Goal: Task Accomplishment & Management: Use online tool/utility

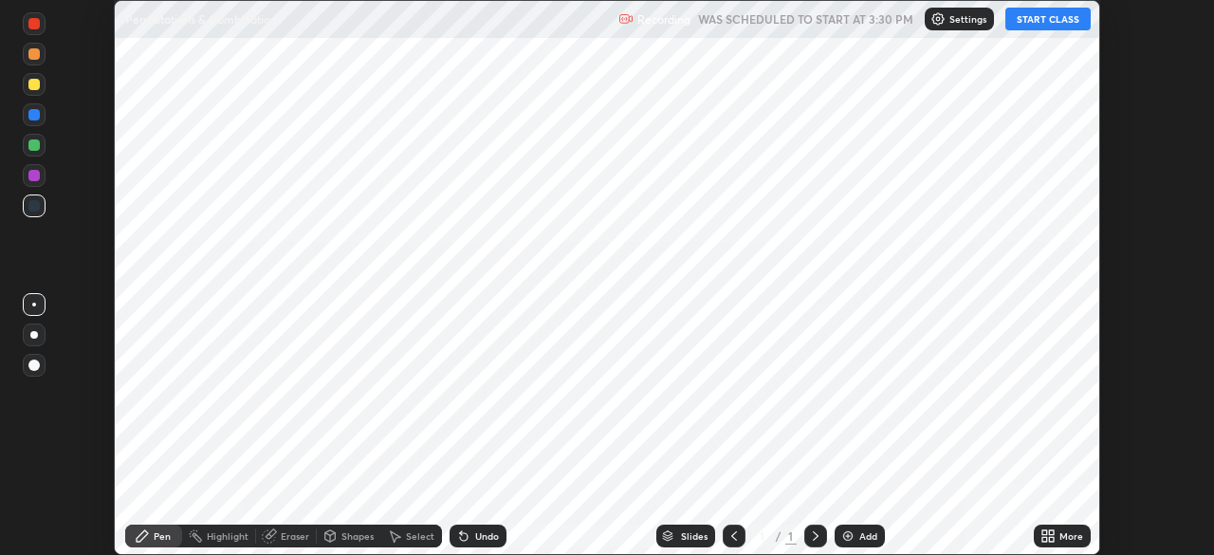
scroll to position [555, 1213]
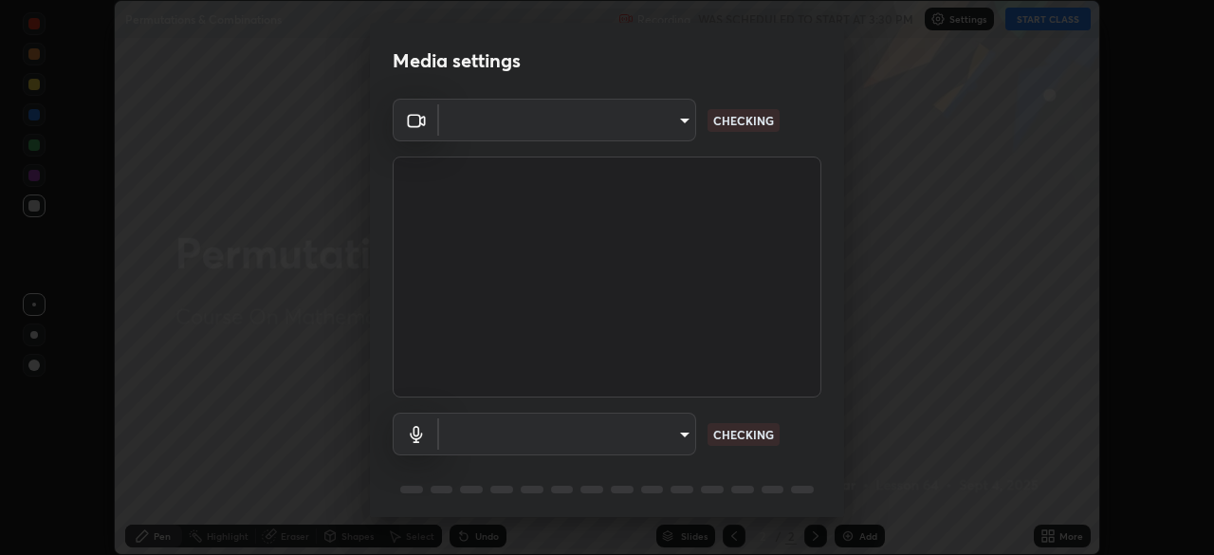
click at [1049, 20] on div "Media settings ​ CHECKING ​ CHECKING 1 / 5 Next" at bounding box center [607, 277] width 1214 height 555
type input "default"
click at [667, 132] on body "Erase all Permutations & Combinations Recording WAS SCHEDULED TO START AT 3:30 …" at bounding box center [607, 277] width 1214 height 555
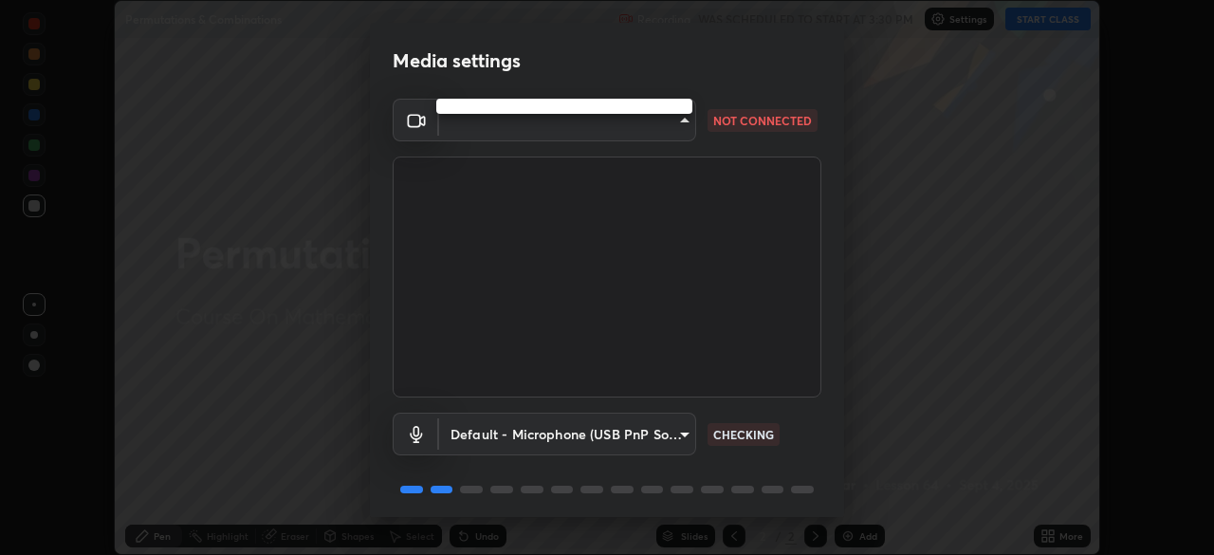
click at [655, 123] on div at bounding box center [607, 277] width 1214 height 555
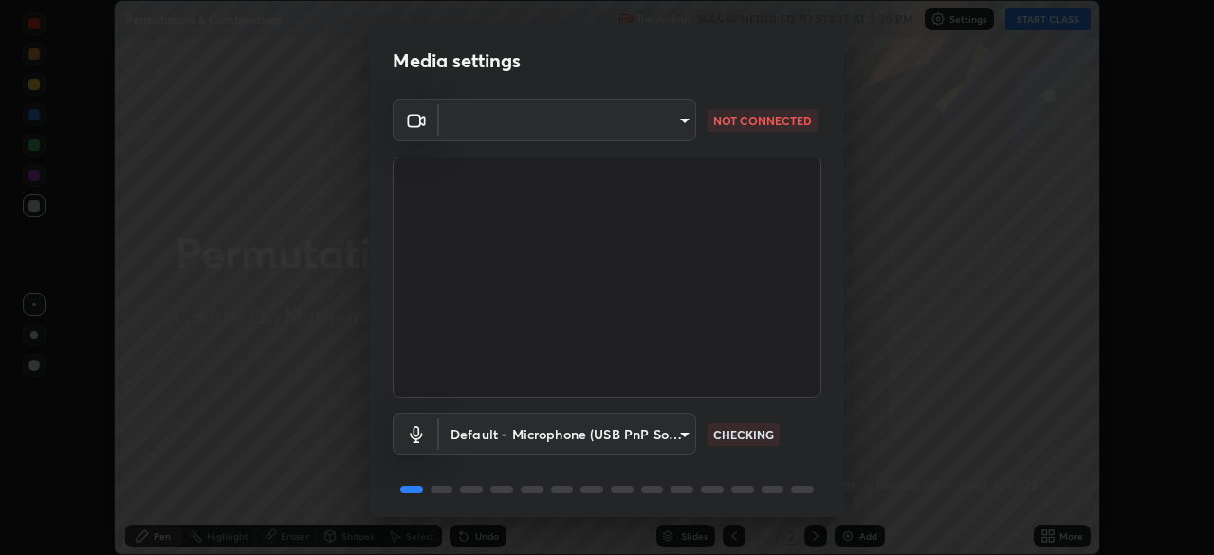
click at [677, 128] on body "Erase all Permutations & Combinations Recording WAS SCHEDULED TO START AT 3:30 …" at bounding box center [607, 277] width 1214 height 555
click at [677, 128] on div at bounding box center [607, 277] width 1214 height 555
click at [665, 126] on body "Erase all Permutations & Combinations Recording WAS SCHEDULED TO START AT 3:30 …" at bounding box center [607, 277] width 1214 height 555
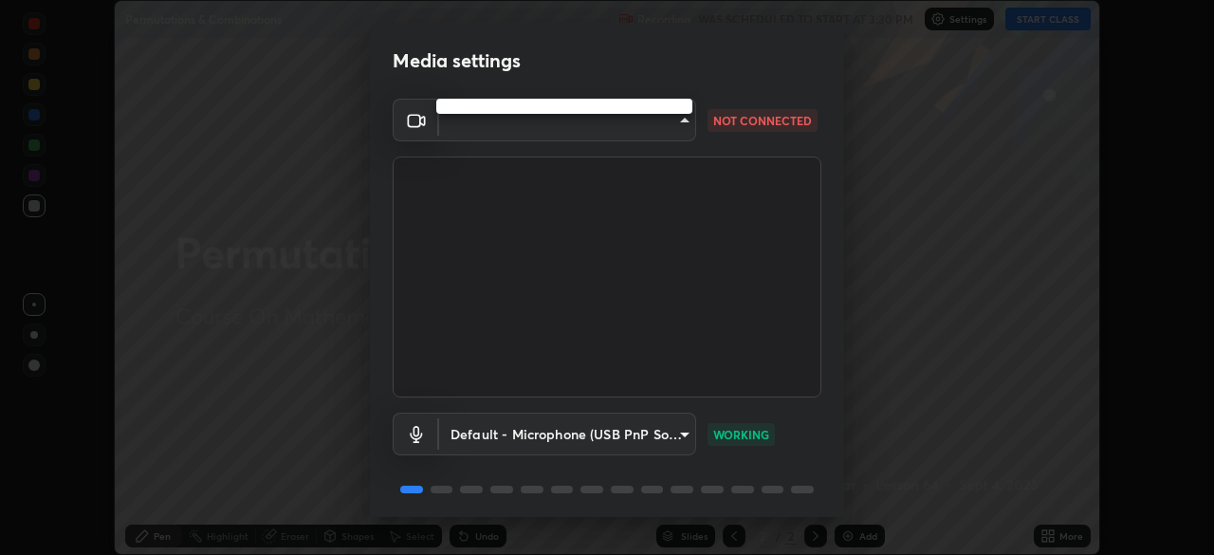
click at [665, 126] on div at bounding box center [607, 277] width 1214 height 555
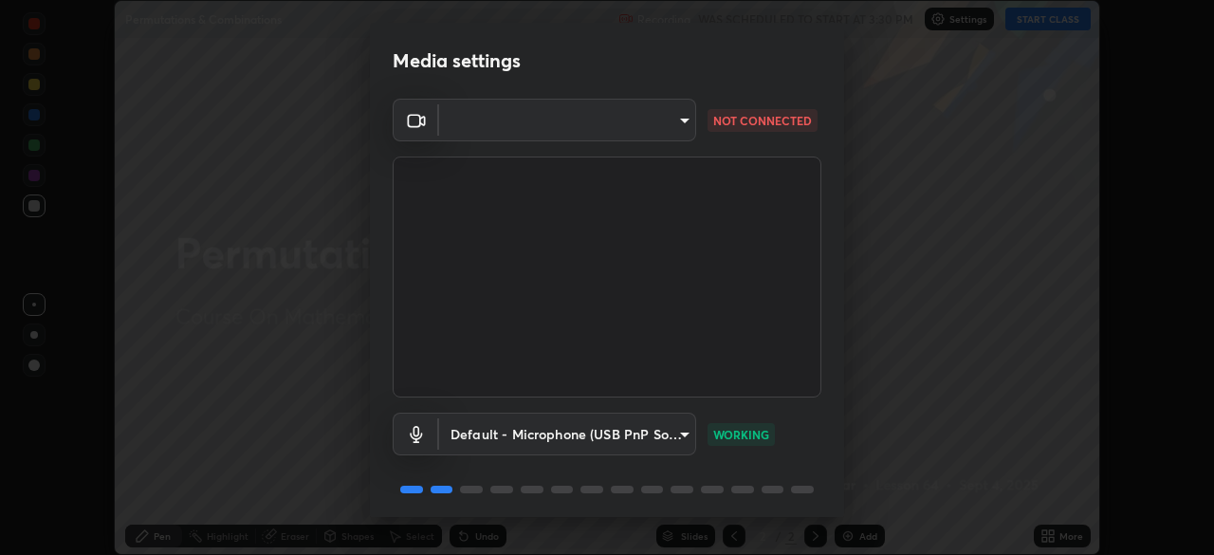
click at [690, 126] on body "Erase all Permutations & Combinations Recording WAS SCHEDULED TO START AT 3:30 …" at bounding box center [607, 277] width 1214 height 555
click at [679, 125] on body "Erase all Permutations & Combinations Recording WAS SCHEDULED TO START AT 3:30 …" at bounding box center [607, 277] width 1214 height 555
click at [679, 125] on div at bounding box center [607, 277] width 1214 height 555
click at [680, 125] on div at bounding box center [607, 277] width 1214 height 555
click at [680, 125] on body "Erase all Permutations & Combinations Recording WAS SCHEDULED TO START AT 3:30 …" at bounding box center [607, 277] width 1214 height 555
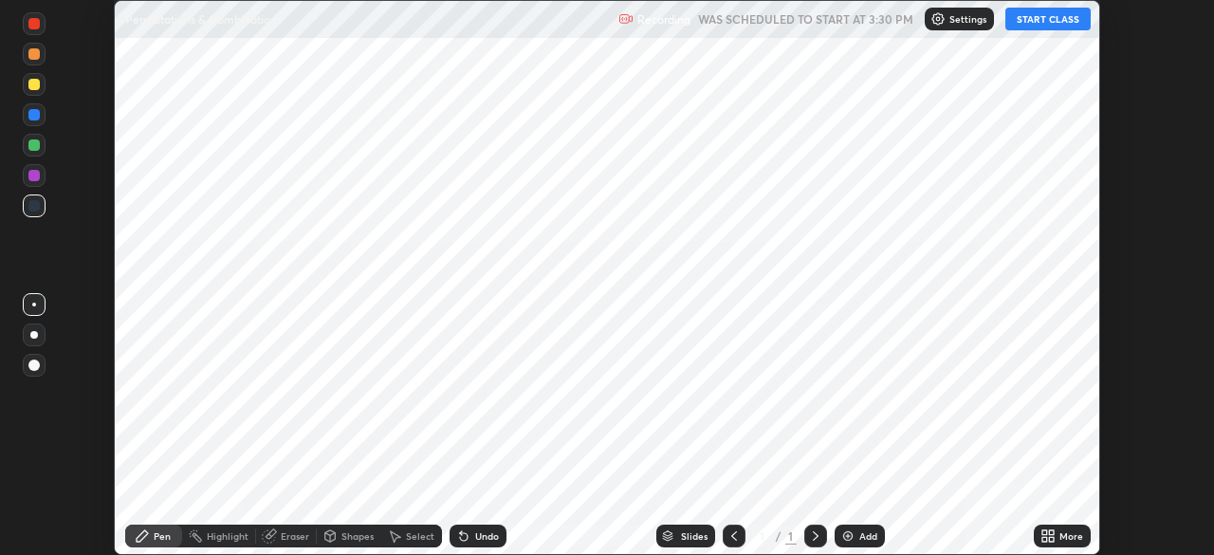
scroll to position [555, 1213]
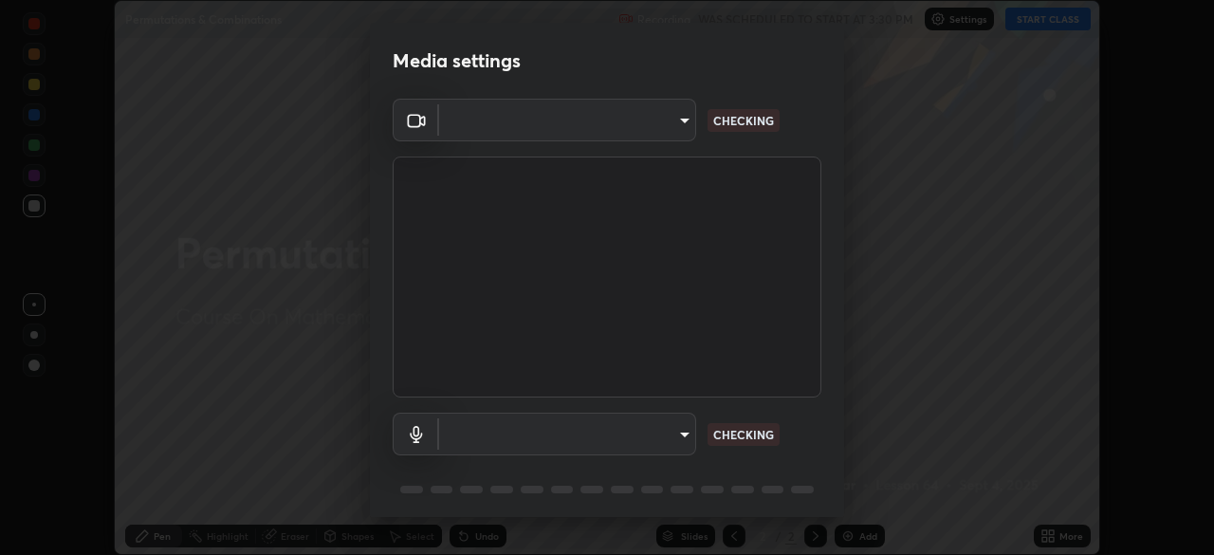
type input "default"
click at [675, 133] on body "Erase all Permutations & Combinations Recording WAS SCHEDULED TO START AT 3:30 …" at bounding box center [607, 277] width 1214 height 555
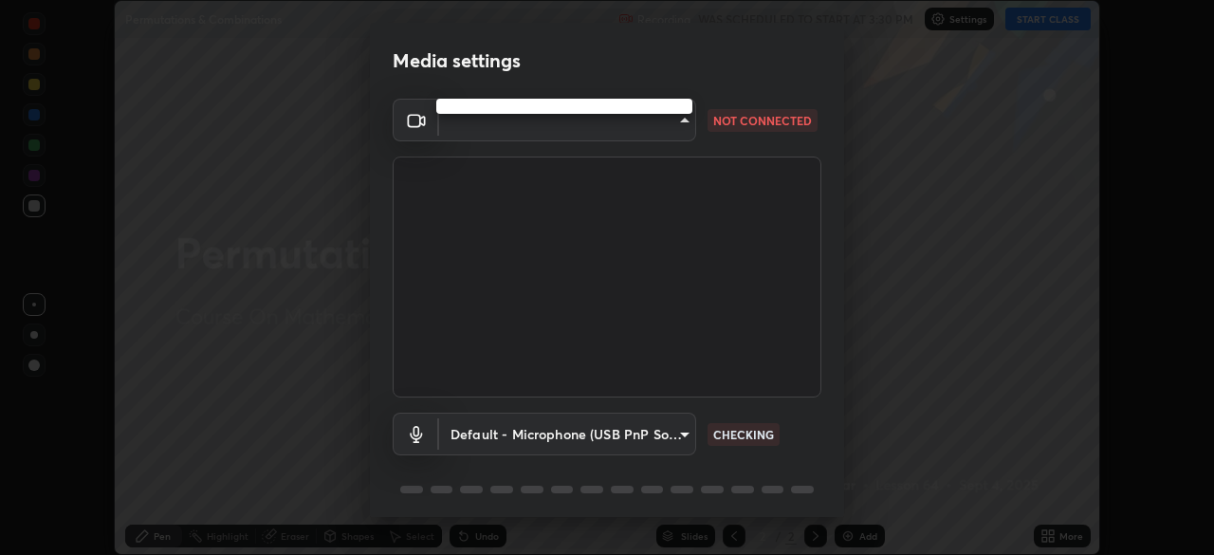
click at [666, 129] on div at bounding box center [607, 277] width 1214 height 555
click at [668, 115] on body "Erase all Permutations & Combinations Recording WAS SCHEDULED TO START AT 3:30 …" at bounding box center [607, 277] width 1214 height 555
click at [673, 125] on div at bounding box center [607, 277] width 1214 height 555
click at [681, 128] on body "Erase all Permutations & Combinations Recording WAS SCHEDULED TO START AT 3:30 …" at bounding box center [607, 277] width 1214 height 555
click at [681, 131] on div at bounding box center [607, 277] width 1214 height 555
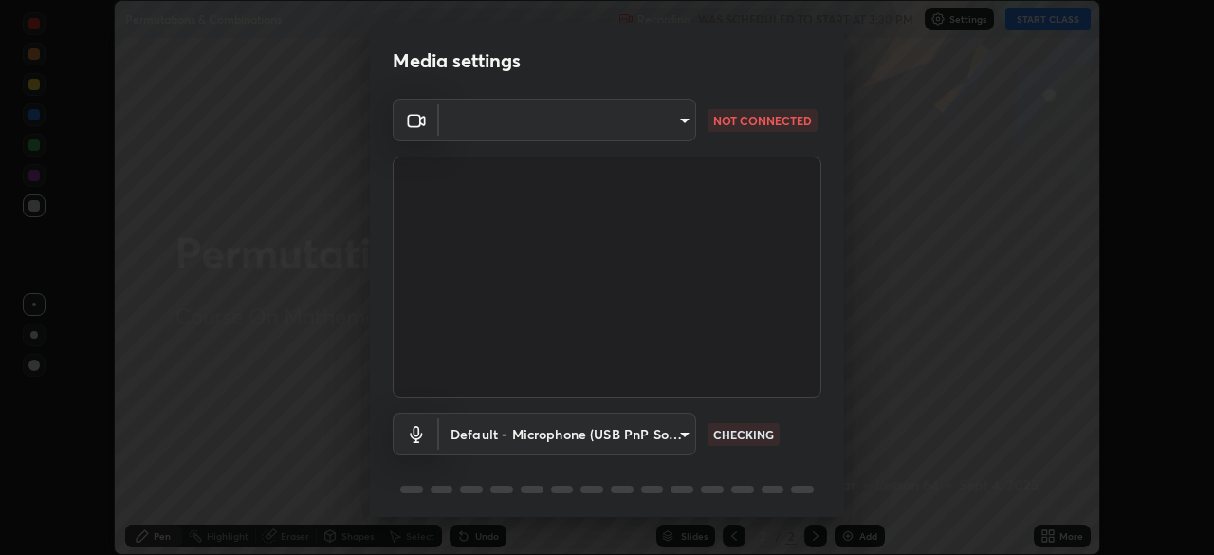
scroll to position [67, 0]
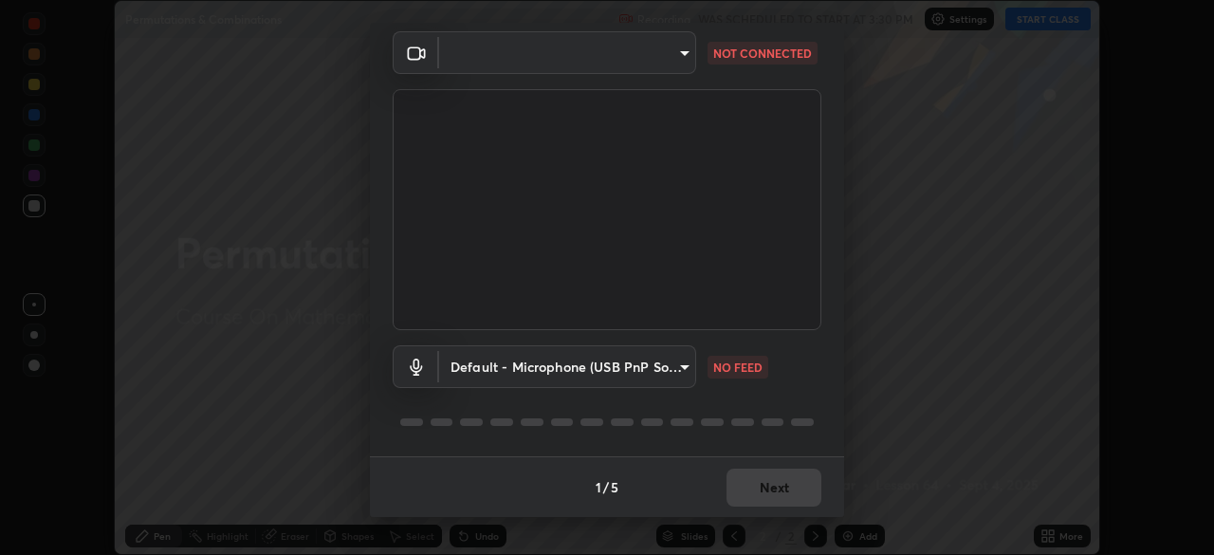
click at [1057, 25] on div "Media settings ​ NOT CONNECTED Default - Microphone (USB PnP Sound Device) (08b…" at bounding box center [607, 277] width 1214 height 555
click at [906, 159] on div "Media settings ​ NOT CONNECTED Default - Microphone (USB PnP Sound Device) (08b…" at bounding box center [607, 277] width 1214 height 555
click at [910, 385] on div "Media settings ​ NOT CONNECTED Default - Microphone (USB PnP Sound Device) (08b…" at bounding box center [607, 277] width 1214 height 555
